Goal: Find specific page/section: Find specific page/section

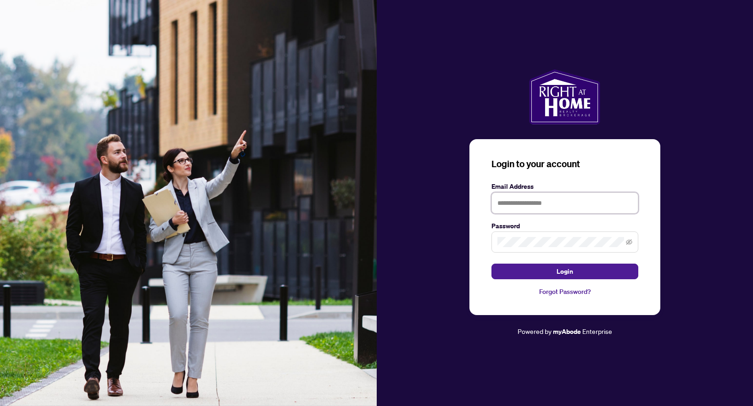
type input "**********"
click at [543, 268] on button "Login" at bounding box center [565, 271] width 147 height 16
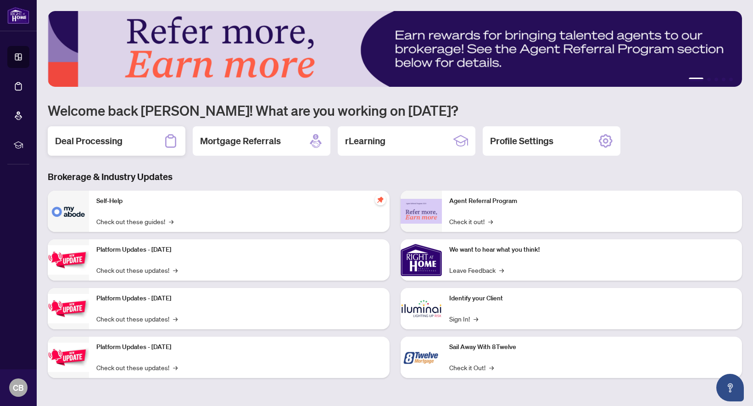
click at [119, 139] on h2 "Deal Processing" at bounding box center [88, 140] width 67 height 13
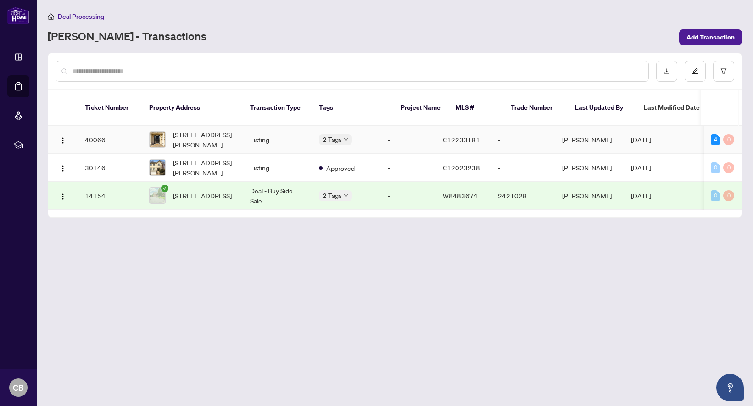
click at [164, 132] on img at bounding box center [158, 140] width 16 height 16
